Goal: Information Seeking & Learning: Learn about a topic

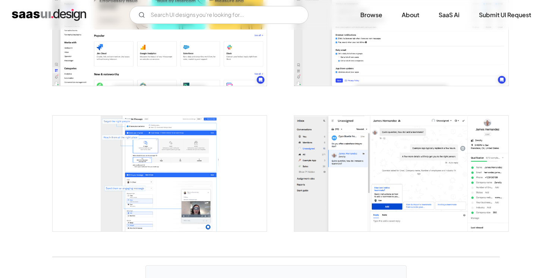
scroll to position [1587, 0]
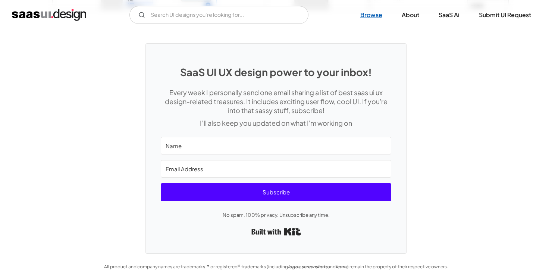
click at [371, 16] on link "Browse" at bounding box center [371, 15] width 40 height 16
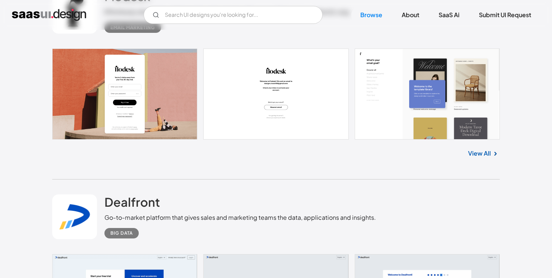
scroll to position [11234, 0]
